Goal: Task Accomplishment & Management: Manage account settings

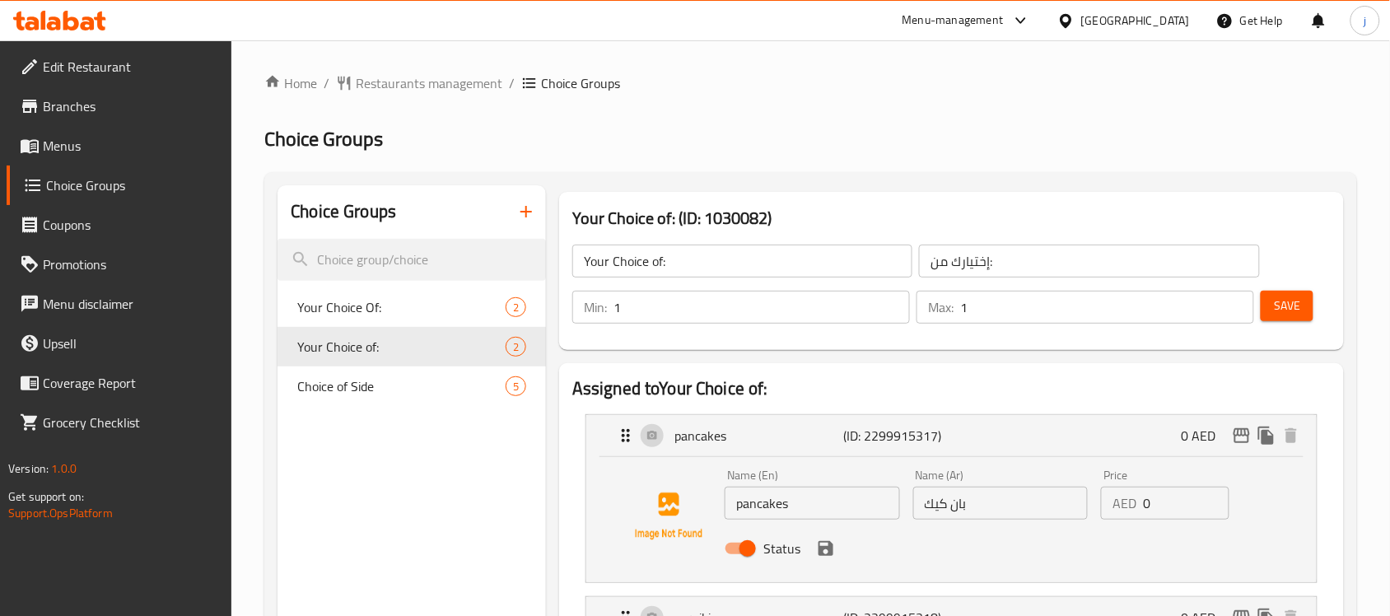
click at [999, 21] on div "Menu-management" at bounding box center [953, 21] width 101 height 20
click at [895, 182] on div "Restaurant-Management" at bounding box center [865, 183] width 129 height 18
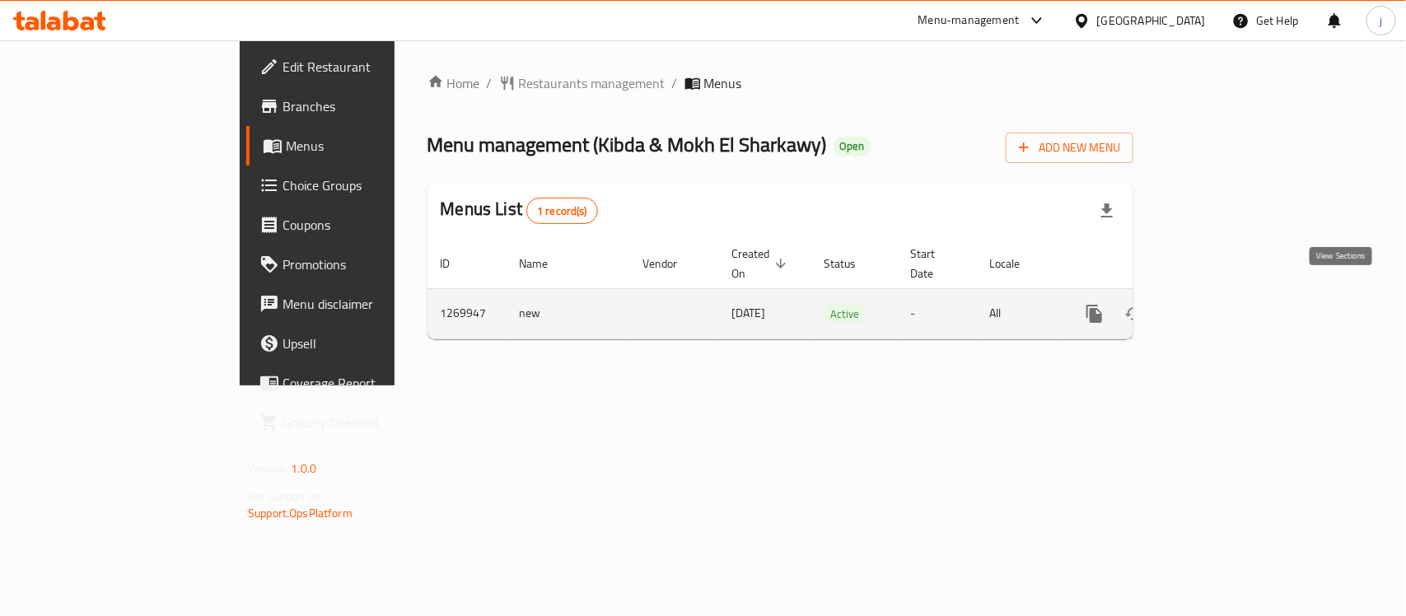
click at [1223, 304] on icon "enhanced table" at bounding box center [1213, 314] width 20 height 20
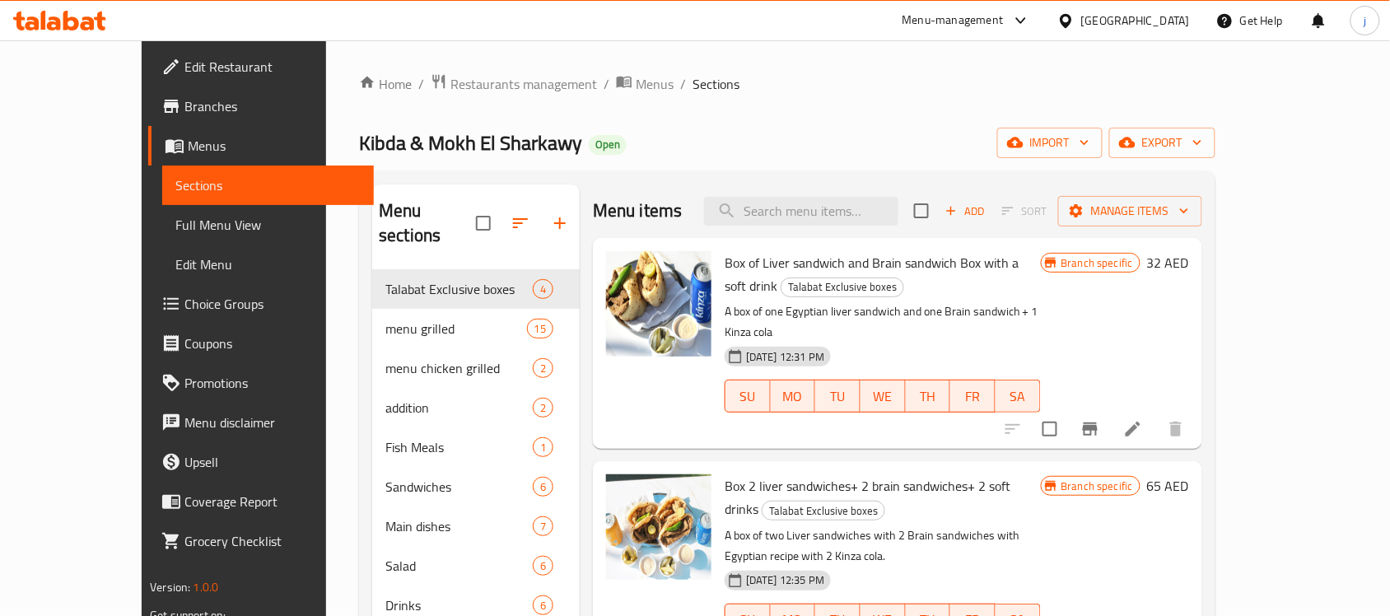
click at [185, 305] on span "Choice Groups" at bounding box center [273, 304] width 176 height 20
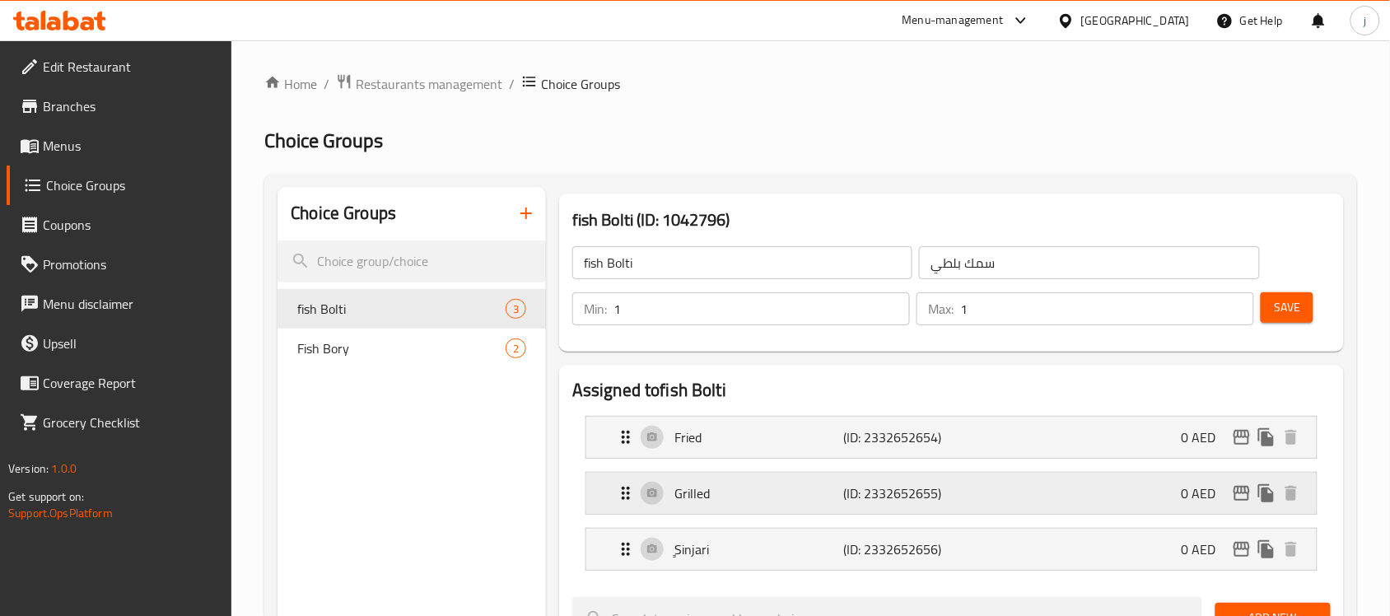
click at [866, 487] on p "(ID: 2332652655)" at bounding box center [900, 494] width 113 height 20
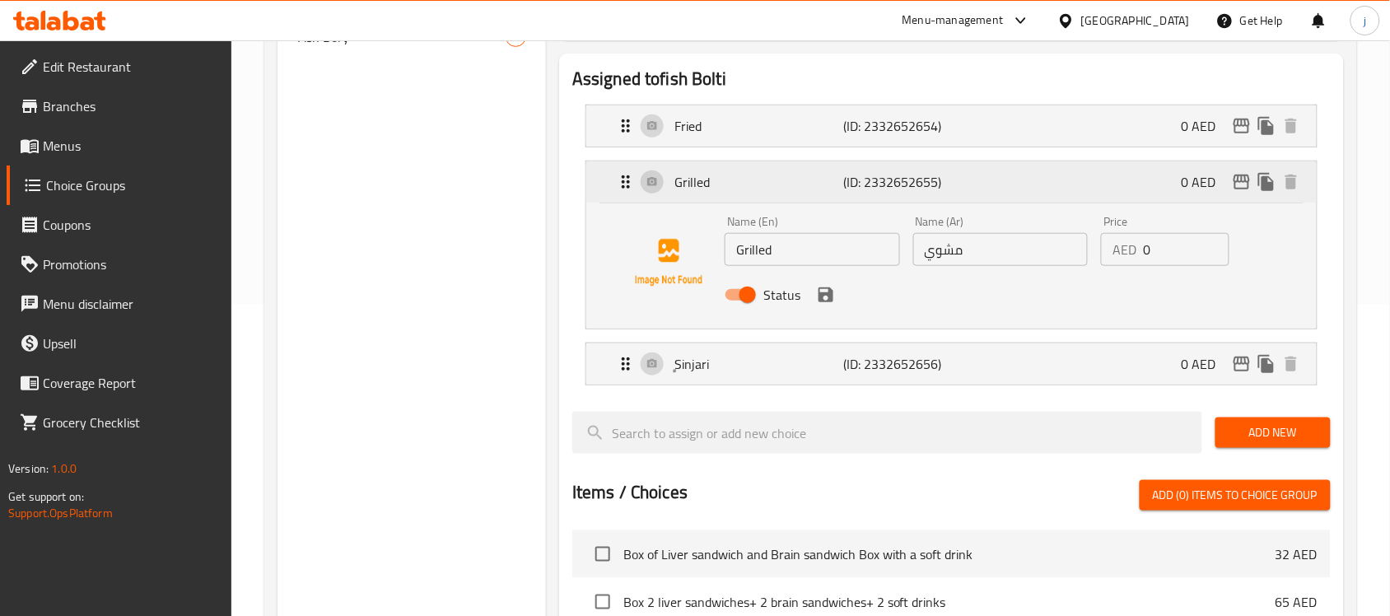
scroll to position [412, 0]
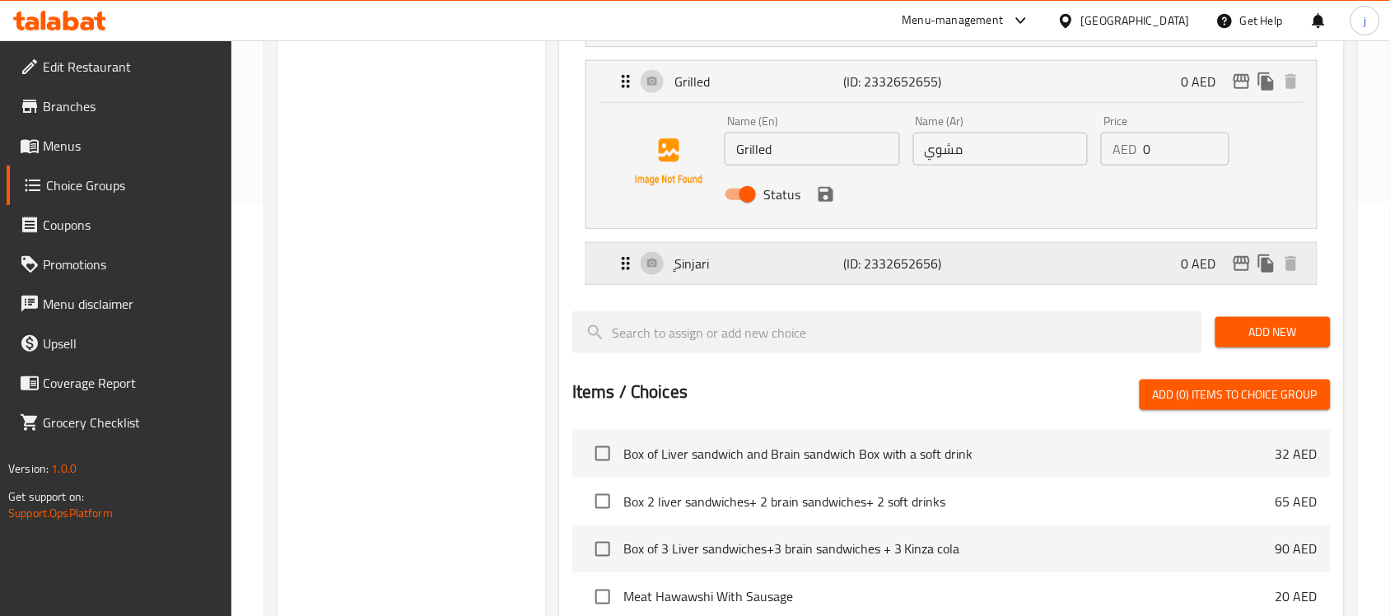
click at [690, 268] on p "ٍSinjari" at bounding box center [759, 264] width 169 height 20
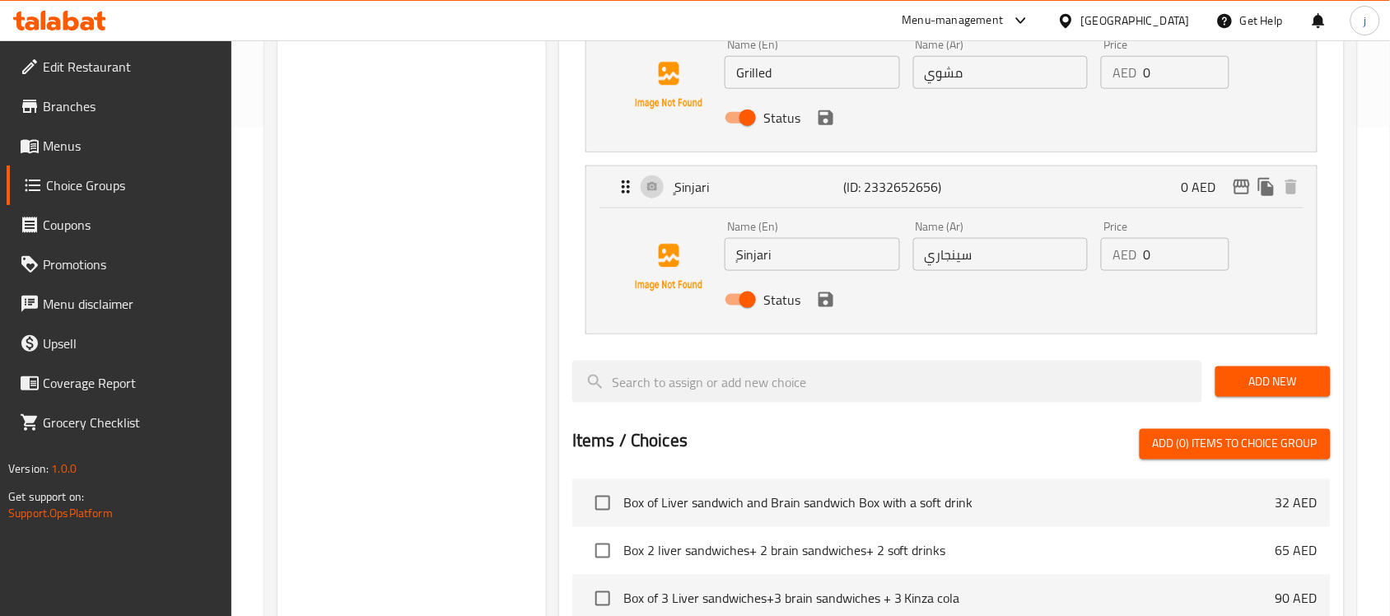
scroll to position [206, 0]
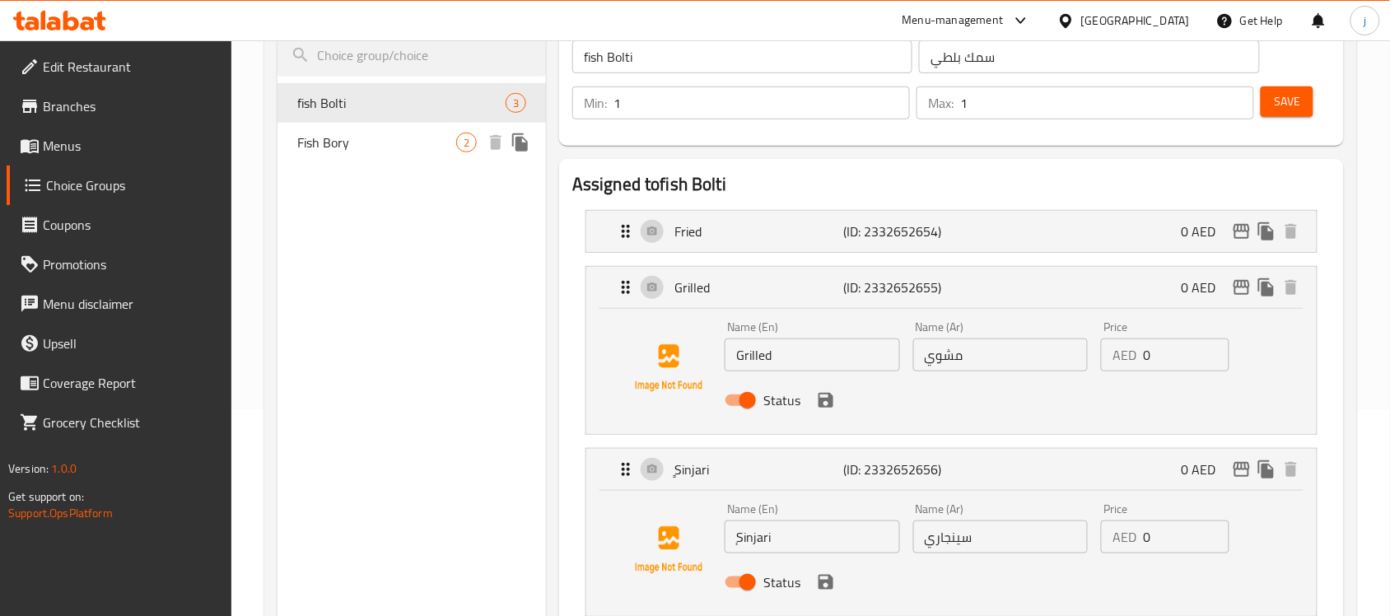
click at [335, 143] on span "Fish Bory" at bounding box center [376, 143] width 159 height 20
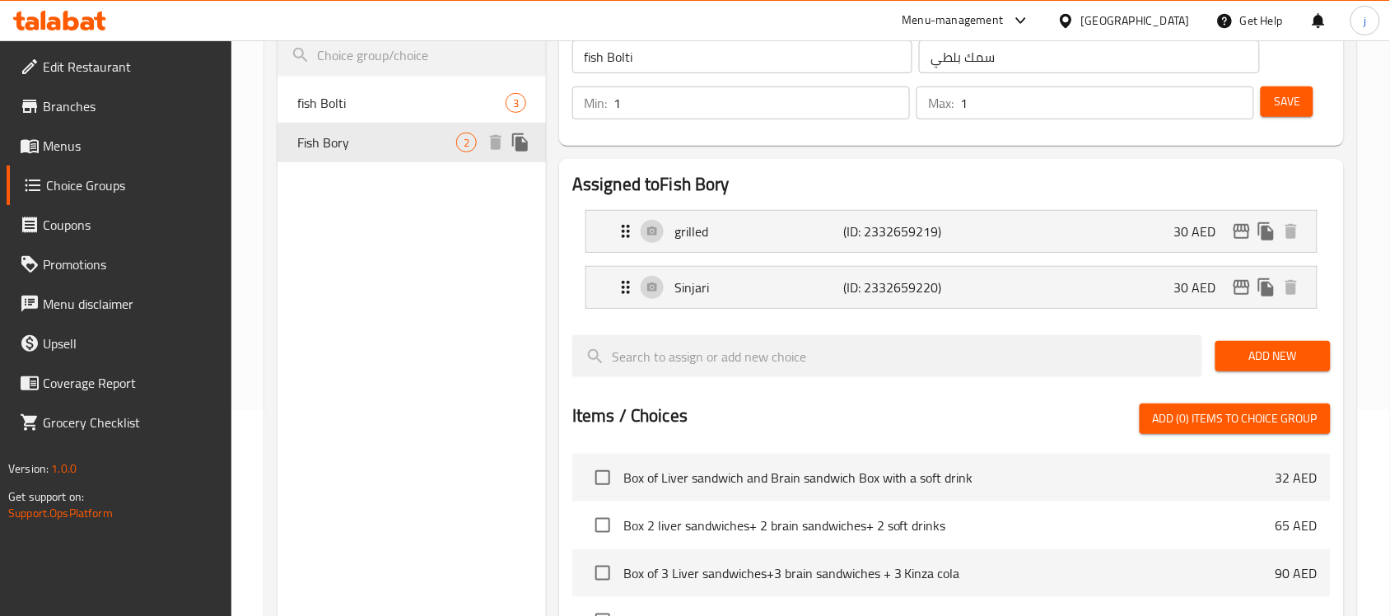
type input "Fish Bory"
type input "سمك بوري"
click at [697, 227] on p "grilled" at bounding box center [759, 232] width 169 height 20
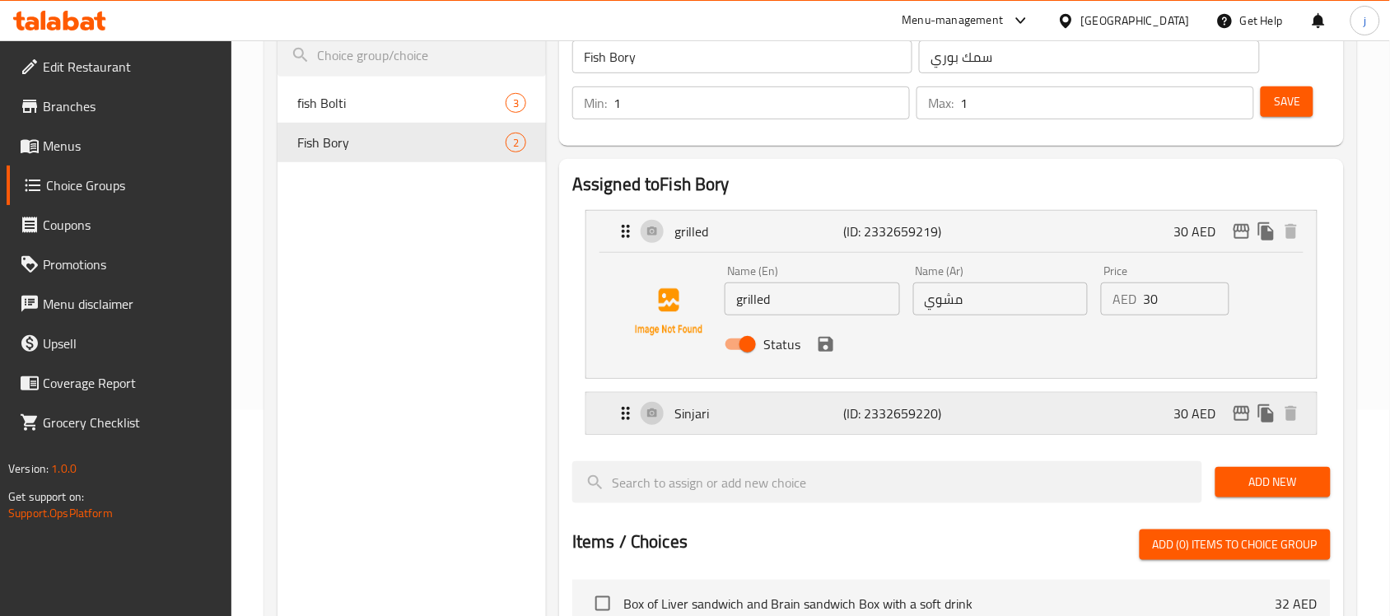
click at [684, 416] on p "Sinjari" at bounding box center [759, 414] width 169 height 20
